Goal: Transaction & Acquisition: Download file/media

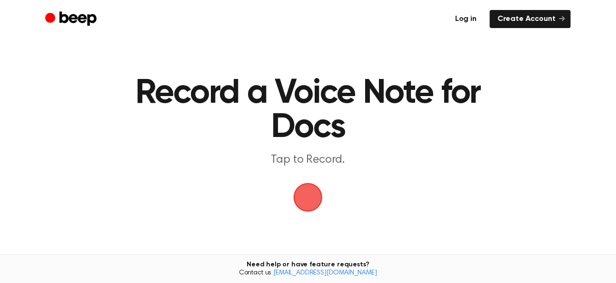
click at [466, 20] on link "Log in" at bounding box center [465, 19] width 37 height 18
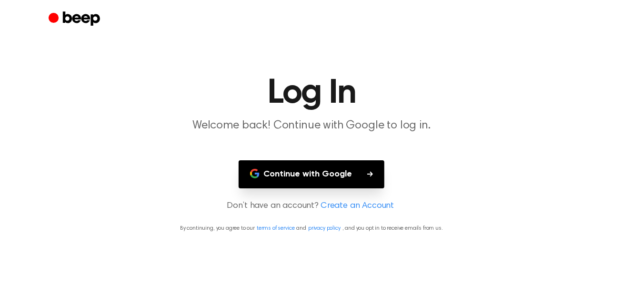
click at [343, 169] on button "Continue with Google" at bounding box center [312, 174] width 146 height 28
click at [336, 173] on button "Continue with Google" at bounding box center [312, 174] width 146 height 28
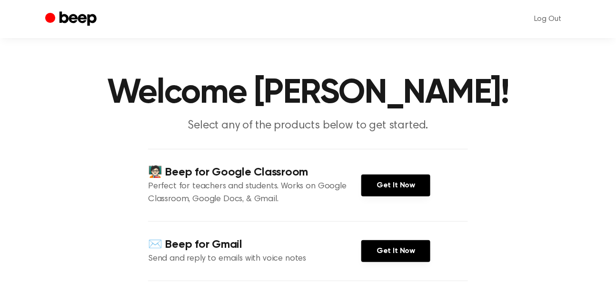
scroll to position [129, 0]
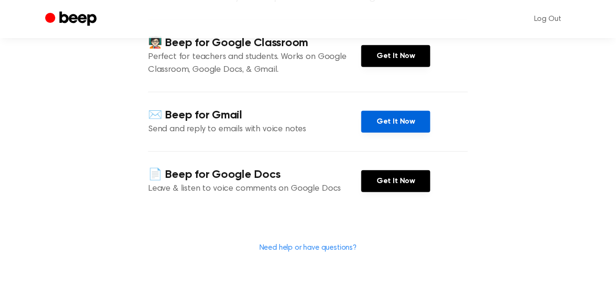
click at [396, 122] on link "Get It Now" at bounding box center [395, 122] width 69 height 22
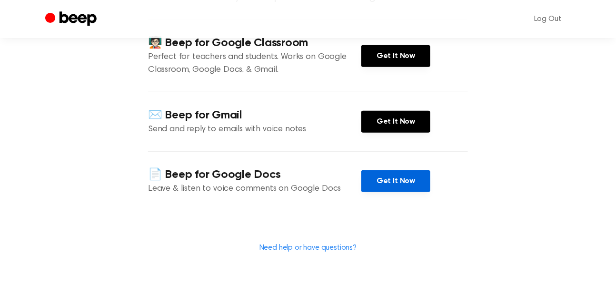
click at [420, 185] on link "Get It Now" at bounding box center [395, 181] width 69 height 22
click at [392, 177] on link "Get It Now" at bounding box center [395, 181] width 69 height 22
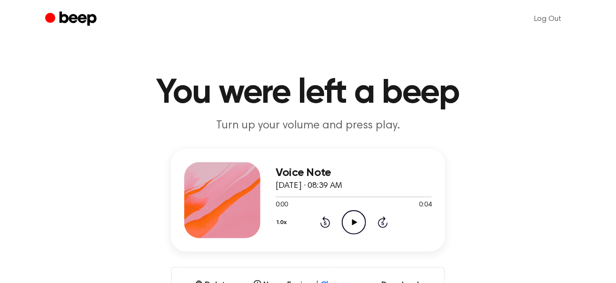
click at [355, 221] on icon at bounding box center [354, 222] width 5 height 6
click at [352, 218] on icon "Play Audio" at bounding box center [354, 222] width 24 height 24
click at [353, 218] on icon "Pause Audio" at bounding box center [354, 222] width 24 height 24
click at [353, 218] on icon "Play Audio" at bounding box center [354, 222] width 24 height 24
click at [350, 221] on icon "Pause Audio" at bounding box center [354, 222] width 24 height 24
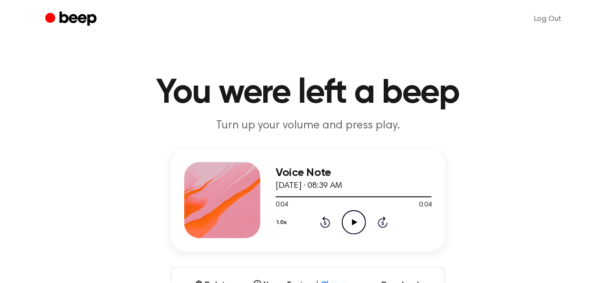
click at [357, 221] on icon "Play Audio" at bounding box center [354, 222] width 24 height 24
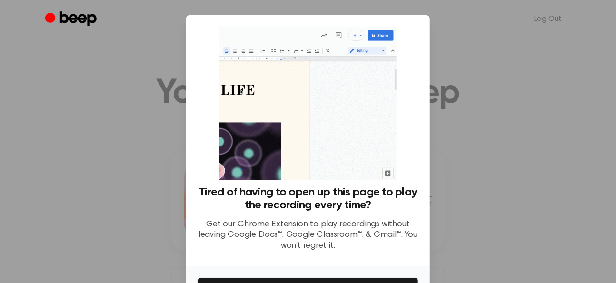
scroll to position [60, 0]
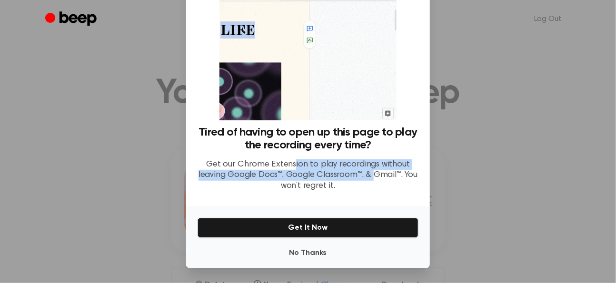
drag, startPoint x: 293, startPoint y: 166, endPoint x: 372, endPoint y: 178, distance: 79.4
click at [372, 178] on p "Get our Chrome Extension to play recordings without leaving Google Docs™, Googl…" at bounding box center [308, 175] width 221 height 32
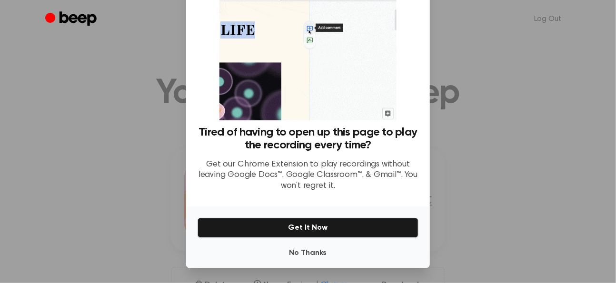
click at [373, 179] on p "Get our Chrome Extension to play recordings without leaving Google Docs™, Googl…" at bounding box center [308, 175] width 221 height 32
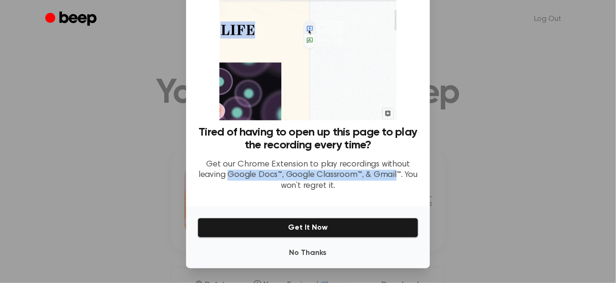
drag, startPoint x: 373, startPoint y: 179, endPoint x: 229, endPoint y: 177, distance: 144.7
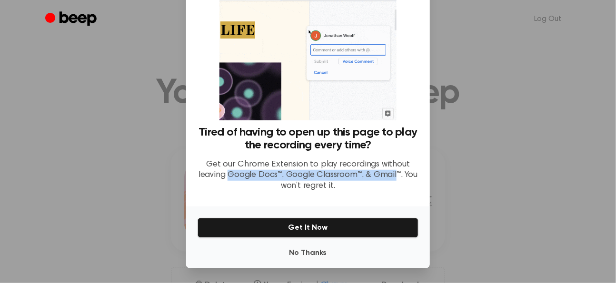
click at [229, 177] on p "Get our Chrome Extension to play recordings without leaving Google Docs™, Googl…" at bounding box center [308, 175] width 221 height 32
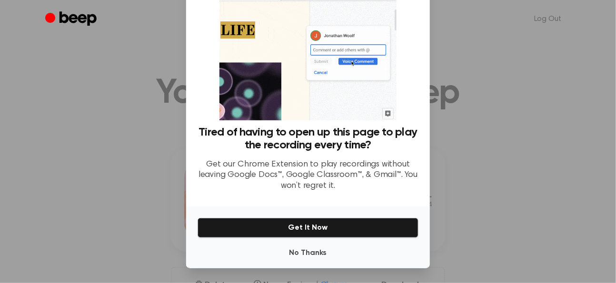
click at [278, 186] on p "Get our Chrome Extension to play recordings without leaving Google Docs™, Googl…" at bounding box center [308, 175] width 221 height 32
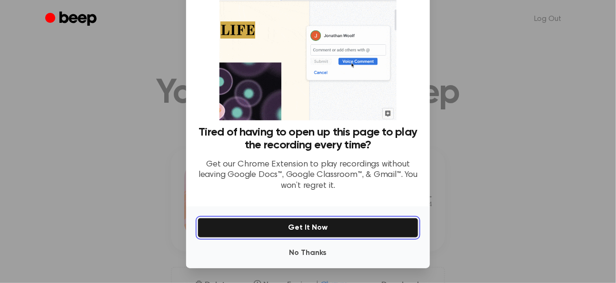
click at [297, 229] on button "Get It Now" at bounding box center [308, 228] width 221 height 20
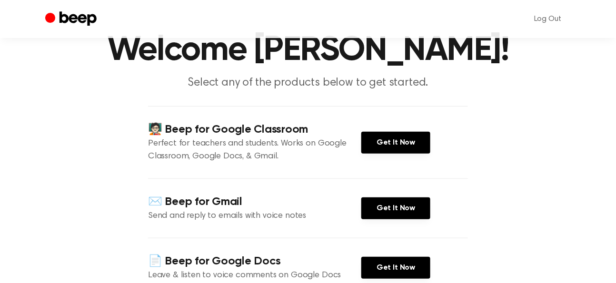
scroll to position [86, 0]
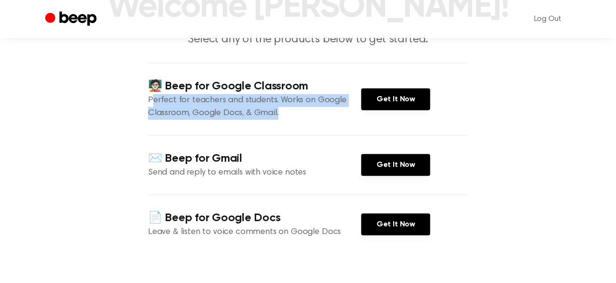
drag, startPoint x: 285, startPoint y: 116, endPoint x: 153, endPoint y: 104, distance: 132.4
click at [153, 104] on p "Perfect for teachers and students. Works on Google Classroom, Google Docs, & Gm…" at bounding box center [254, 107] width 213 height 26
click at [301, 131] on div "🧑🏻‍🏫 Beep for Google Classroom Perfect for teachers and students. Works on Goog…" at bounding box center [308, 99] width 320 height 72
click at [302, 131] on div "🧑🏻‍🏫 Beep for Google Classroom Perfect for teachers and students. Works on Goog…" at bounding box center [308, 99] width 320 height 72
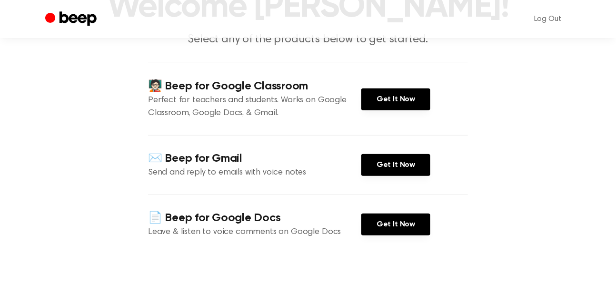
click at [309, 120] on div "🧑🏻‍🏫 Beep for Google Classroom Perfect for teachers and students. Works on Goog…" at bounding box center [308, 99] width 320 height 72
click at [418, 109] on link "Get It Now" at bounding box center [395, 100] width 69 height 22
